Goal: Transaction & Acquisition: Purchase product/service

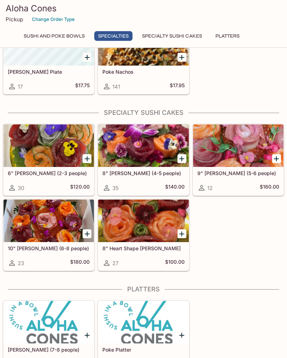
scroll to position [492, 0]
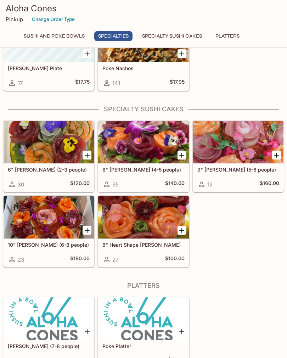
click at [52, 152] on div at bounding box center [49, 142] width 90 height 43
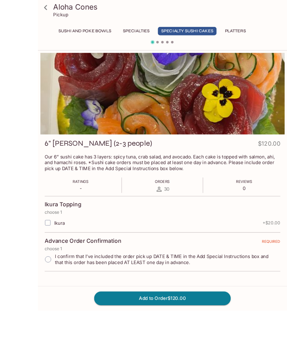
scroll to position [62, 0]
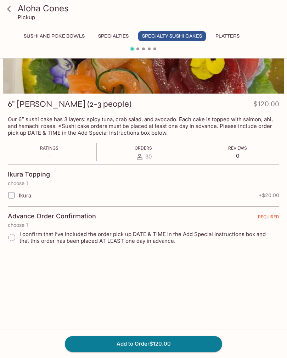
click at [6, 8] on icon at bounding box center [9, 9] width 12 height 12
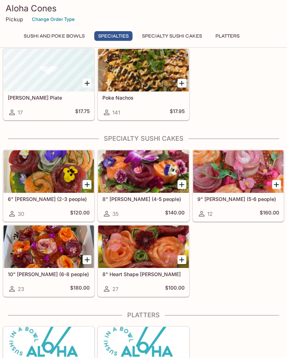
scroll to position [492, 0]
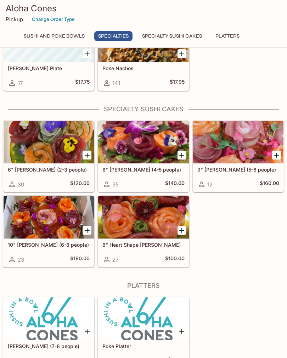
click at [47, 228] on div at bounding box center [49, 217] width 90 height 43
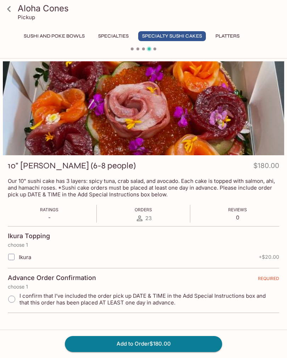
click at [230, 36] on button "Platters" at bounding box center [228, 36] width 32 height 10
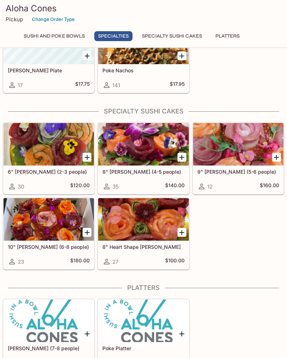
scroll to position [492, 0]
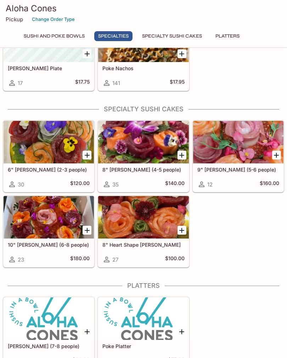
click at [154, 250] on div "8" Heart Shape [PERSON_NAME] 27 $100.00" at bounding box center [143, 253] width 90 height 28
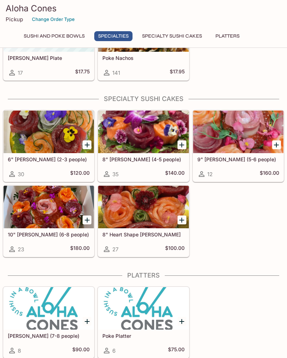
scroll to position [503, 0]
